Goal: Use online tool/utility: Utilize a website feature to perform a specific function

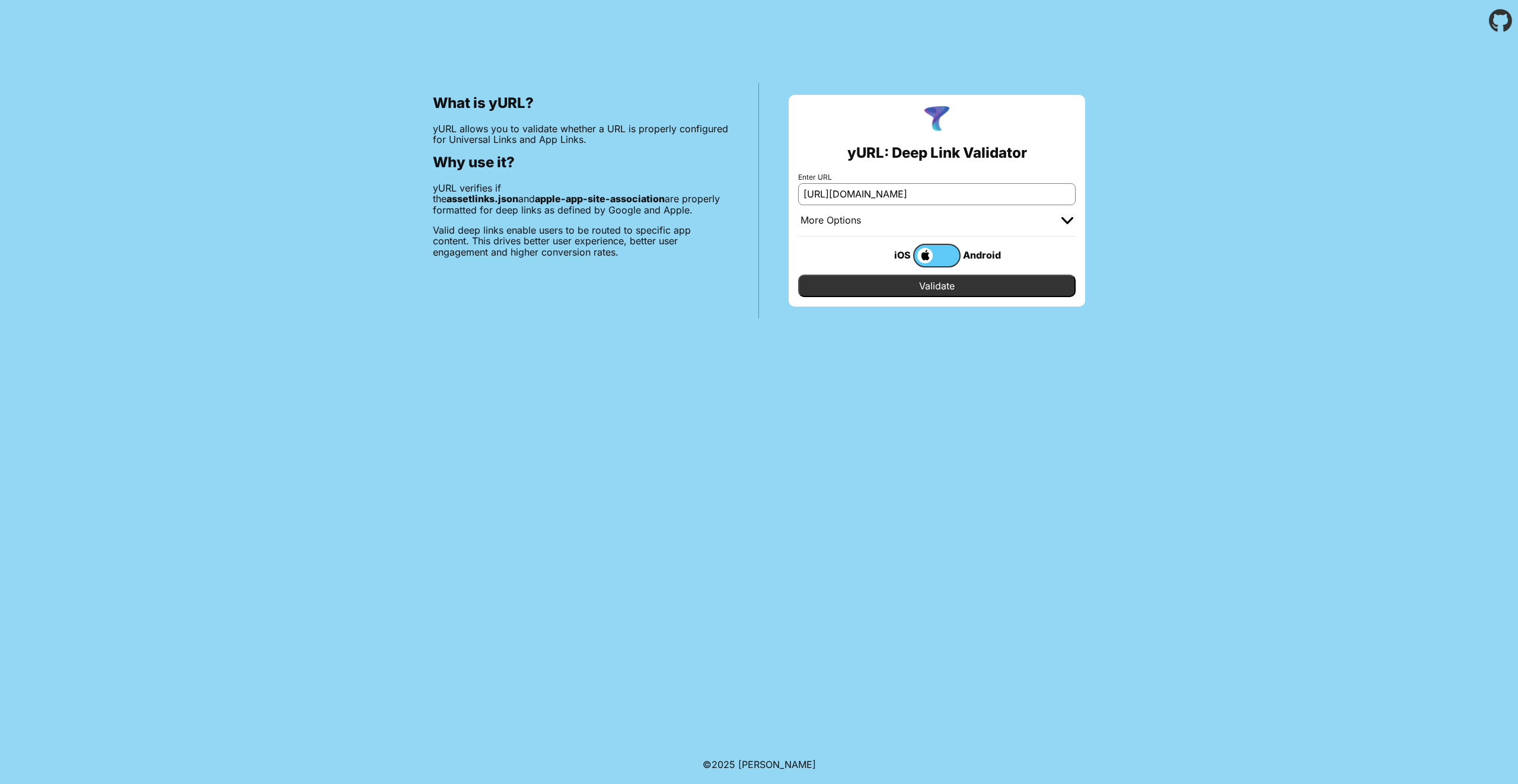
type input "https://prod-sprint.werent.me/"
click at [925, 288] on input "Validate" at bounding box center [937, 286] width 278 height 23
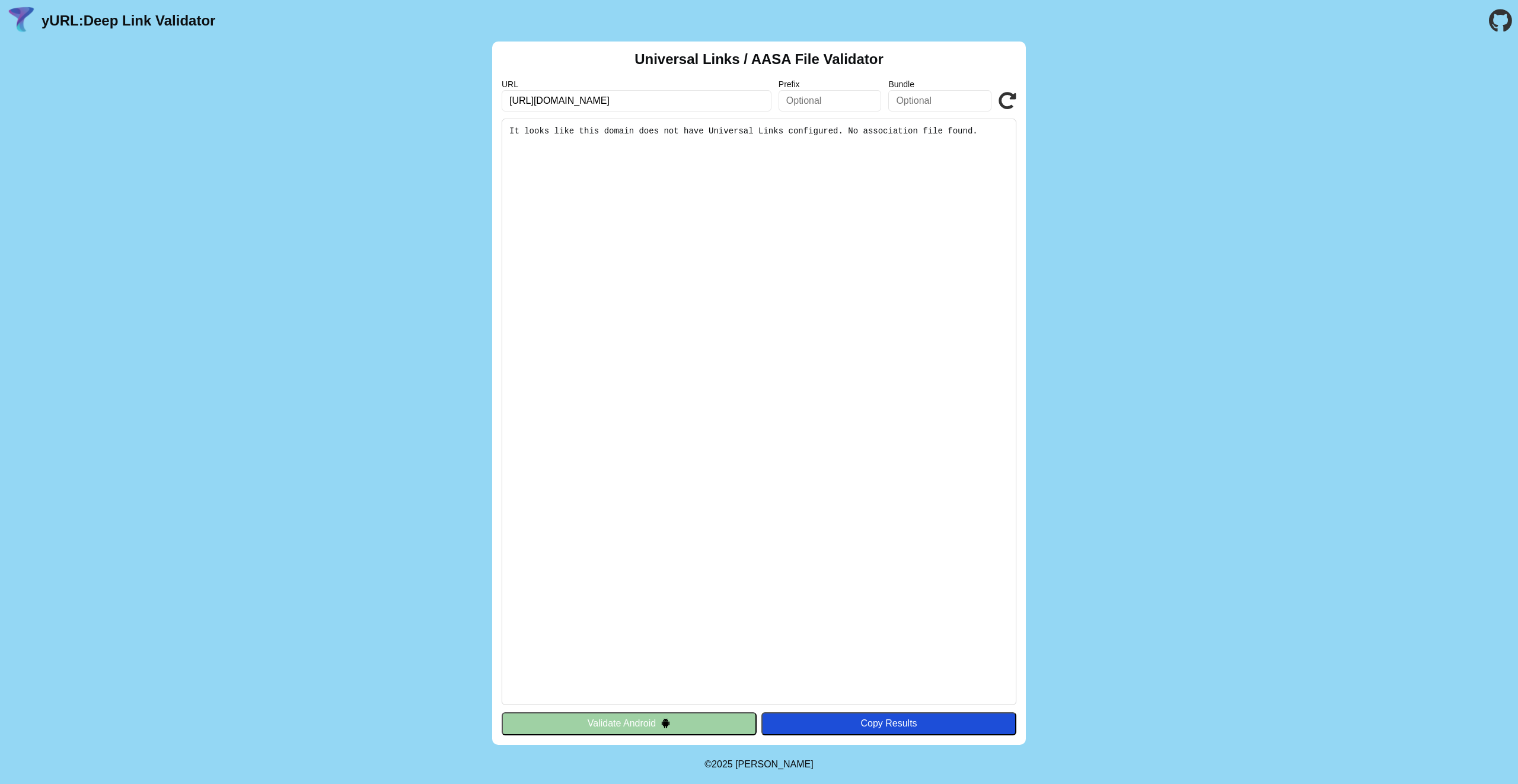
click at [686, 103] on input "https://prod-sprint.werent.me/" at bounding box center [637, 101] width 270 height 21
type input "[DOMAIN_NAME]"
click at [1003, 101] on icon at bounding box center [1007, 101] width 18 height 18
drag, startPoint x: 593, startPoint y: 304, endPoint x: 739, endPoint y: 250, distance: 155.7
click at [828, 174] on pre "It looks like this domain does not have Universal Links configured. No associat…" at bounding box center [759, 412] width 514 height 586
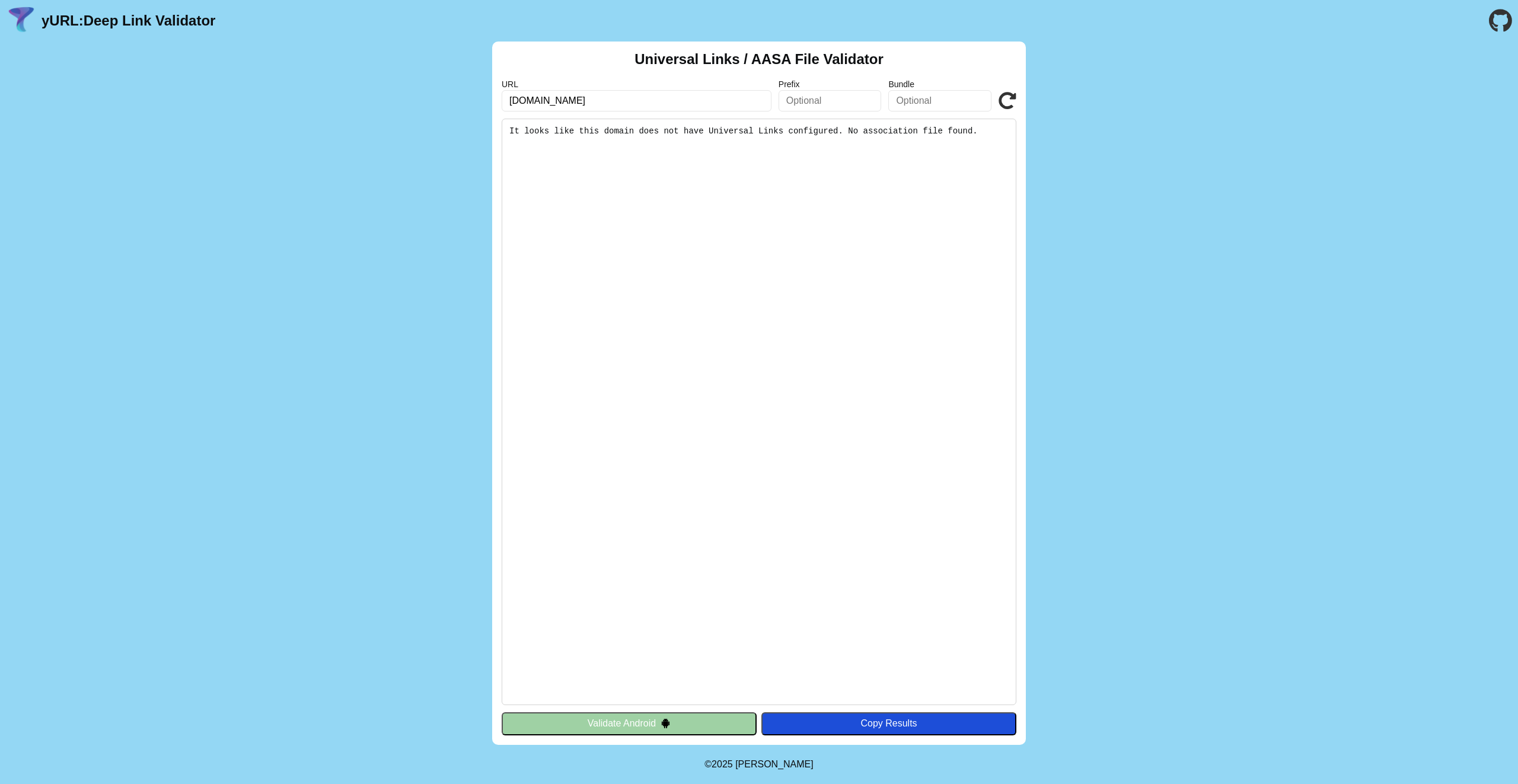
click at [829, 173] on pre "It looks like this domain does not have Universal Links configured. No associat…" at bounding box center [759, 412] width 514 height 586
click at [619, 125] on pre "It looks like this domain does not have Universal Links configured. No associat…" at bounding box center [759, 412] width 514 height 586
click at [625, 127] on pre "It looks like this domain does not have Universal Links configured. No associat…" at bounding box center [759, 412] width 514 height 586
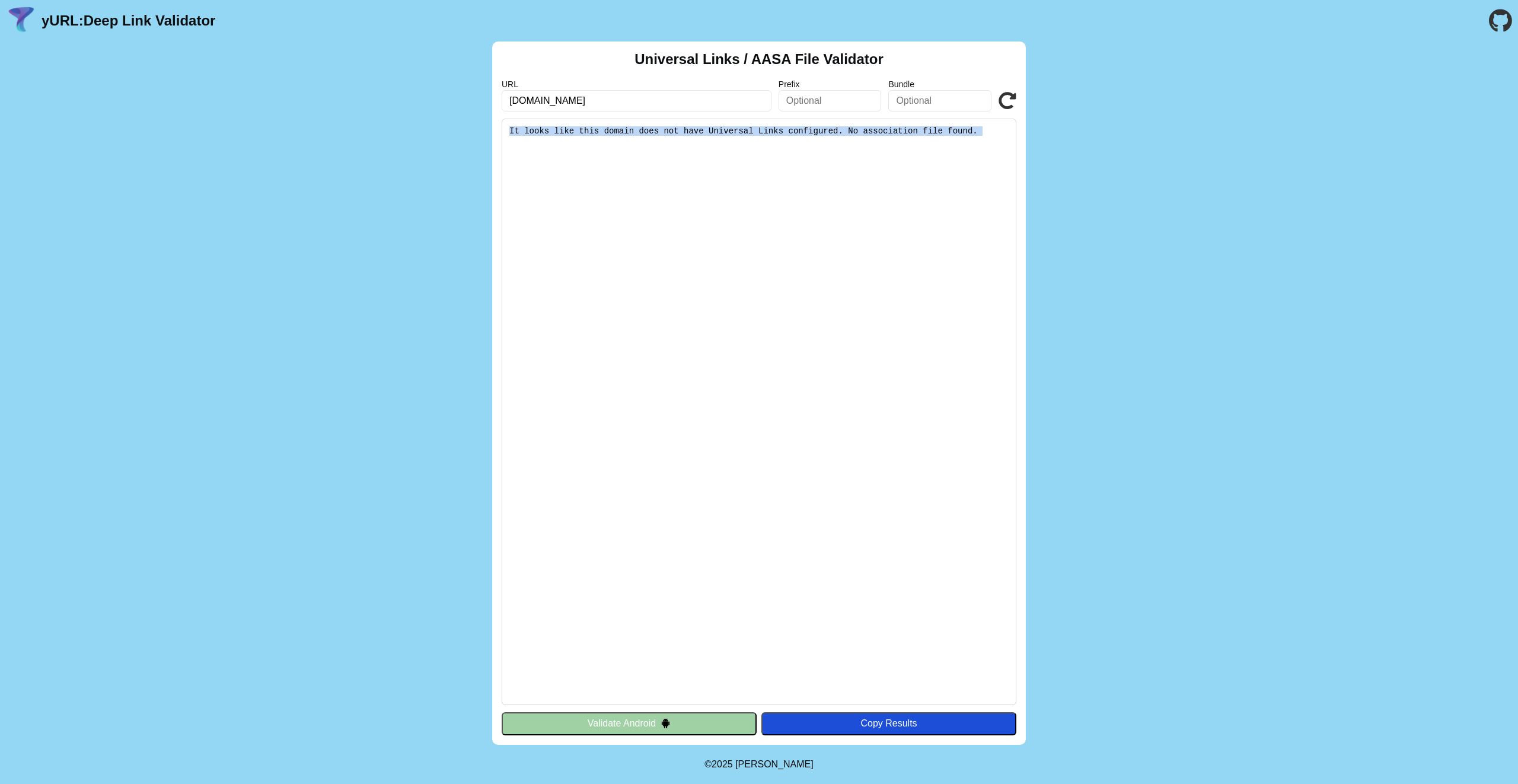
click at [699, 214] on pre "It looks like this domain does not have Universal Links configured. No associat…" at bounding box center [759, 412] width 514 height 586
click at [700, 125] on pre "It looks like this domain does not have Universal Links configured. No associat…" at bounding box center [759, 412] width 514 height 586
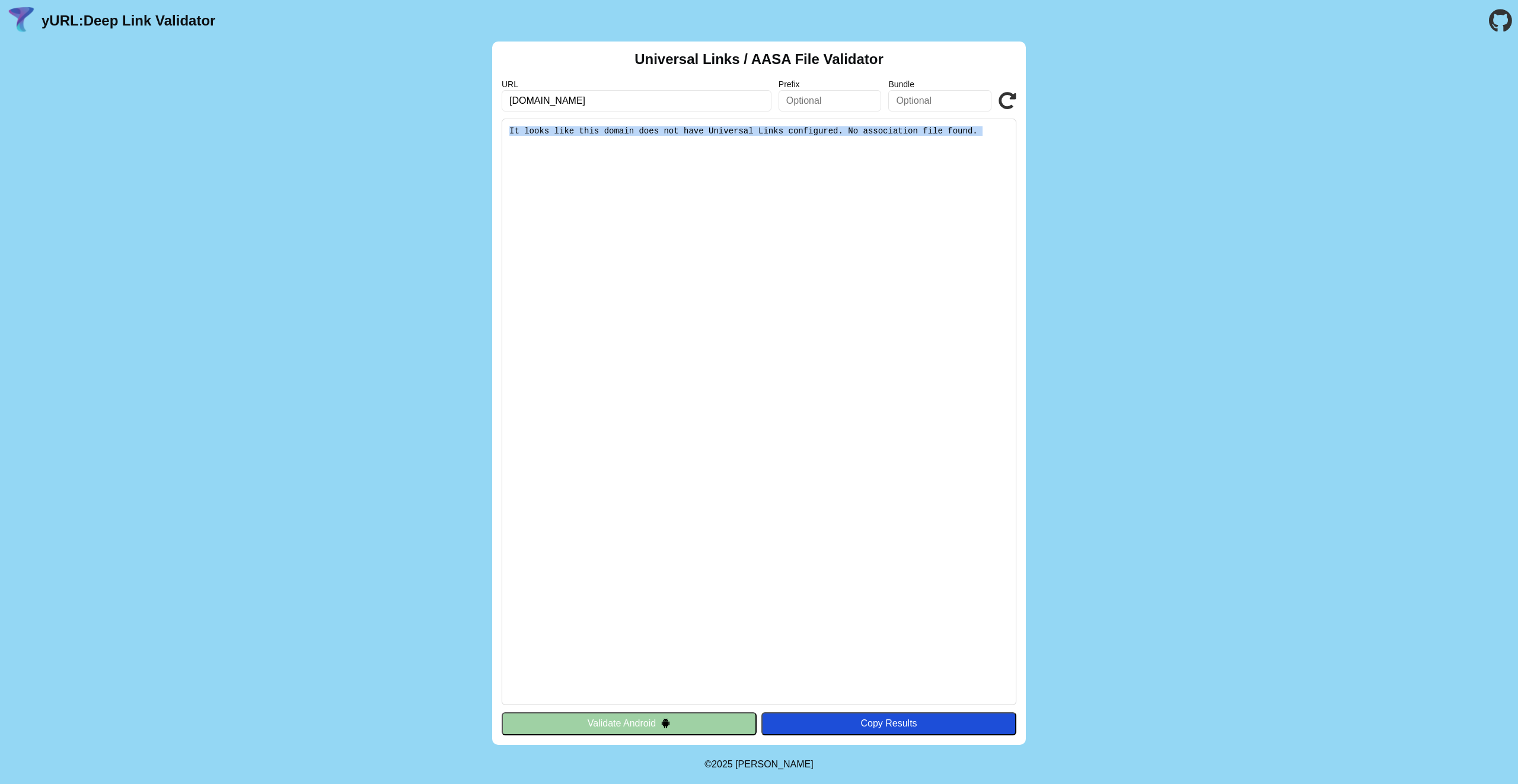
copy div "It looks like this domain does not have Universal Links configured. No associat…"
click at [673, 713] on button "Validate Android" at bounding box center [629, 723] width 255 height 23
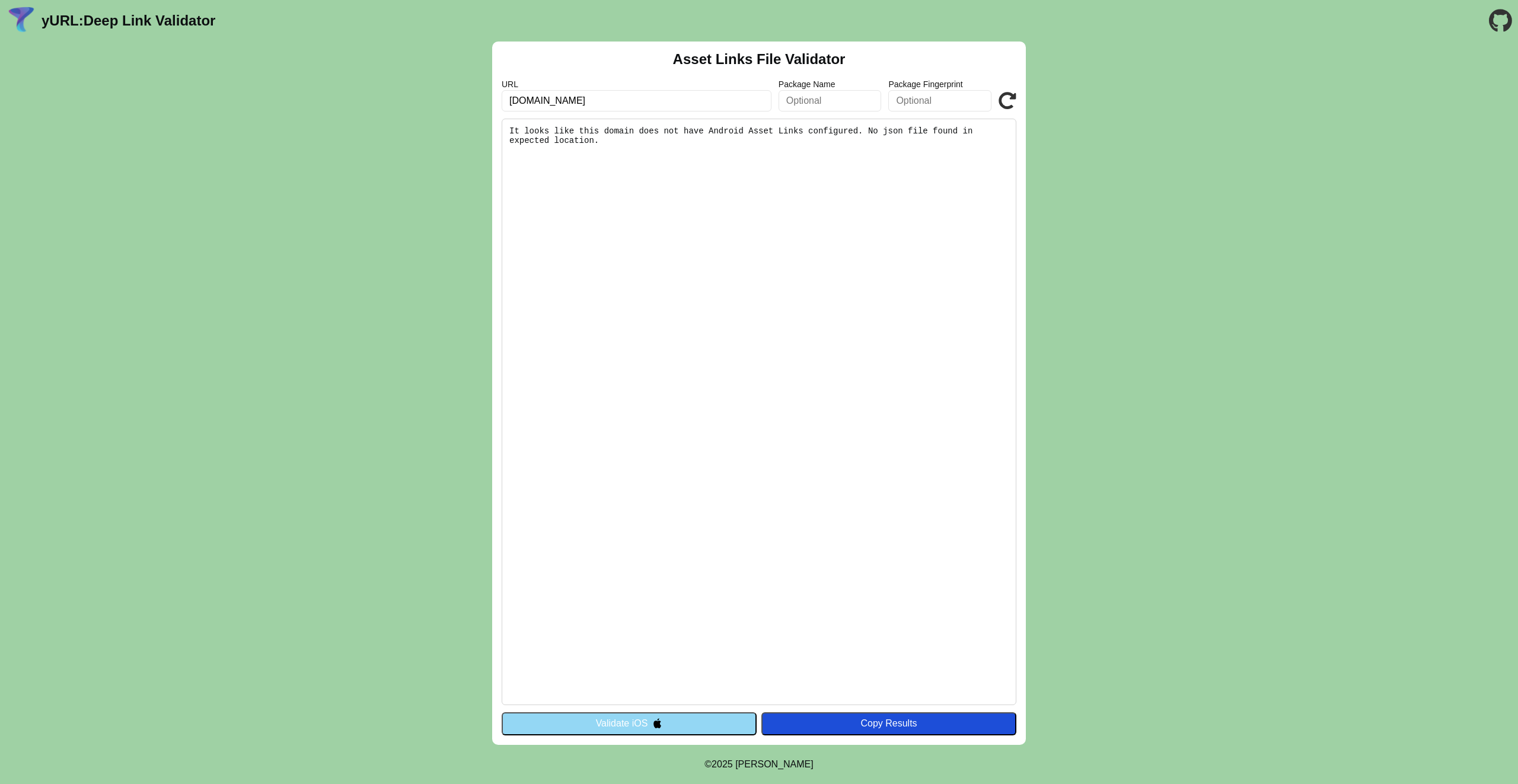
click at [722, 162] on pre "It looks like this domain does not have Android Asset Links configured. No json…" at bounding box center [759, 412] width 514 height 586
click at [1006, 94] on icon at bounding box center [1007, 101] width 18 height 18
click at [803, 350] on pre "It looks like this domain does not have Android Asset Links configured. No json…" at bounding box center [759, 412] width 514 height 586
click at [804, 348] on pre "It looks like this domain does not have Android Asset Links configured. No json…" at bounding box center [759, 412] width 514 height 586
drag, startPoint x: 571, startPoint y: 308, endPoint x: 599, endPoint y: 298, distance: 29.7
